Goal: Task Accomplishment & Management: Complete application form

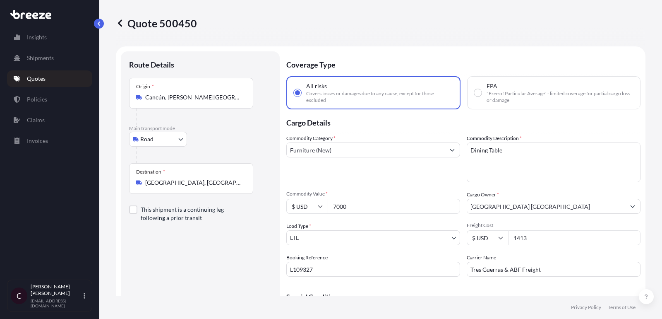
select select "Road"
select select "1"
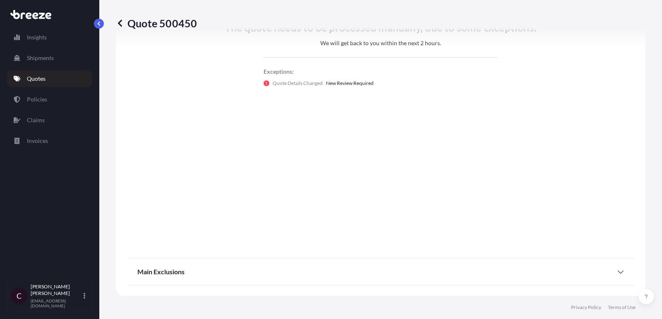
click at [34, 75] on p "Quotes" at bounding box center [36, 78] width 19 height 8
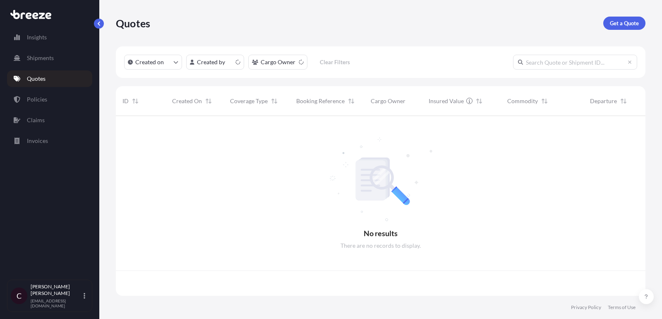
scroll to position [184, 530]
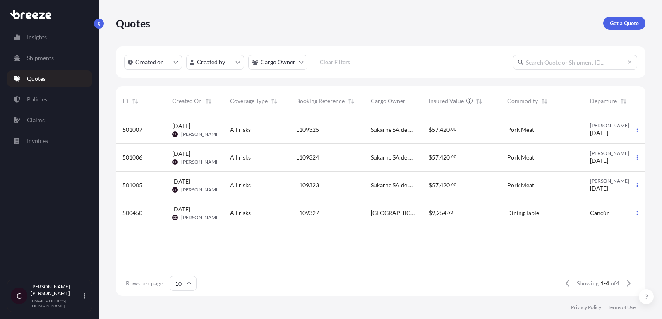
click at [335, 184] on div "L109323" at bounding box center [326, 185] width 61 height 8
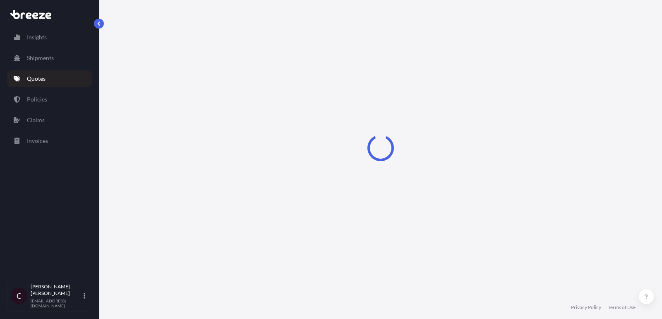
select select "Road"
select select "2"
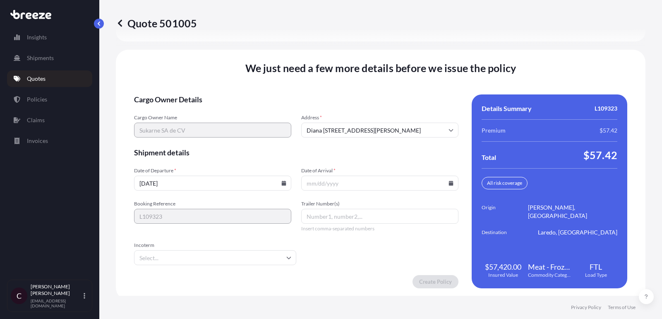
scroll to position [1277, 0]
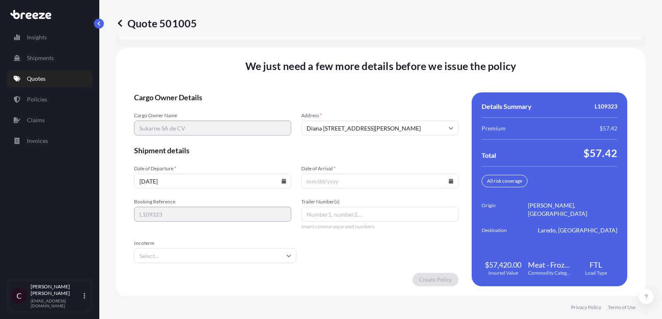
click at [321, 206] on input "Trailer Number(s)" at bounding box center [379, 213] width 157 height 15
paste input "K140"
type input "K140"
click at [366, 174] on input "Date of Arrival *" at bounding box center [379, 180] width 157 height 15
click at [240, 178] on input "[DATE]" at bounding box center [212, 180] width 157 height 15
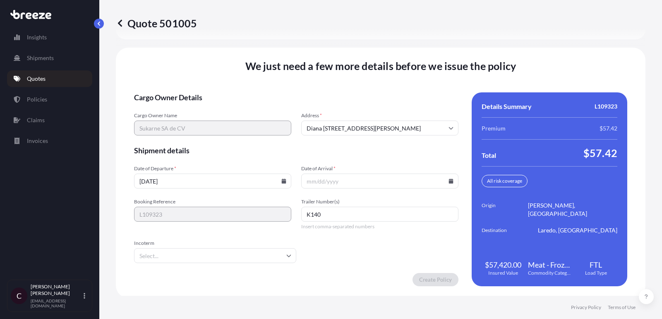
click at [284, 180] on icon at bounding box center [284, 180] width 5 height 5
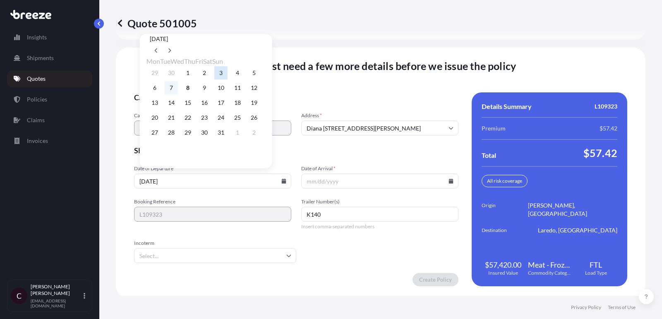
click at [173, 89] on button "7" at bounding box center [171, 87] width 13 height 13
type input "[DATE]"
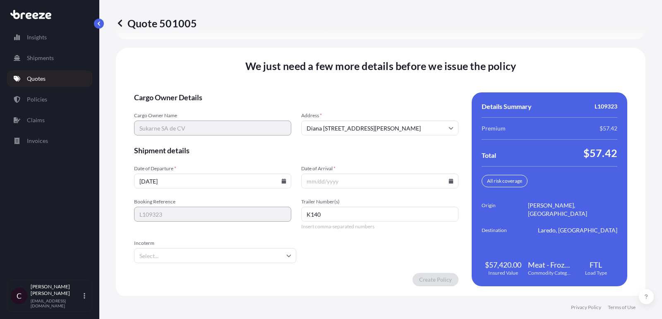
click at [391, 180] on input "Date of Arrival *" at bounding box center [379, 180] width 157 height 15
click at [451, 178] on icon at bounding box center [451, 180] width 5 height 5
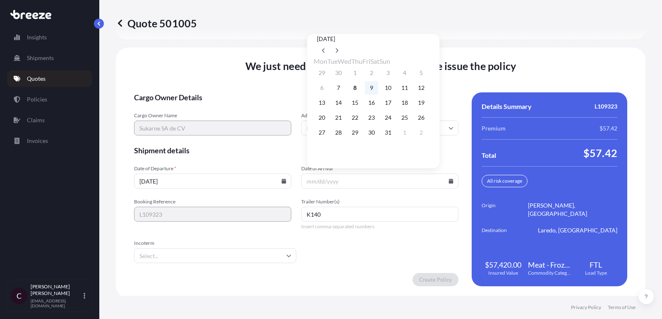
click at [378, 87] on button "9" at bounding box center [371, 87] width 13 height 13
type input "[DATE]"
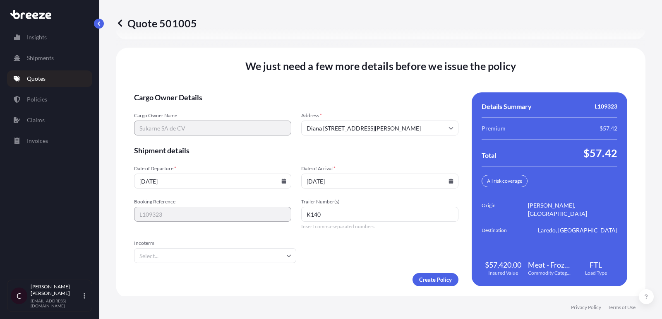
click at [282, 253] on input "Incoterm" at bounding box center [215, 255] width 162 height 15
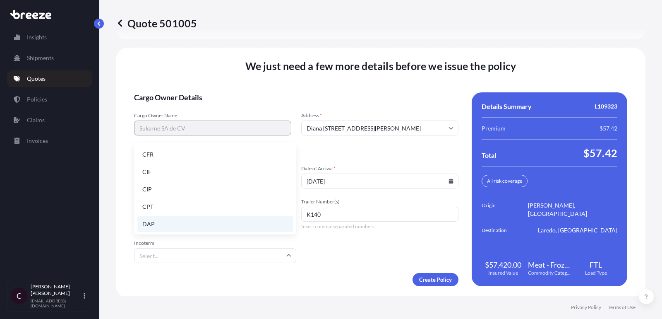
click at [240, 218] on li "DAP" at bounding box center [215, 224] width 156 height 16
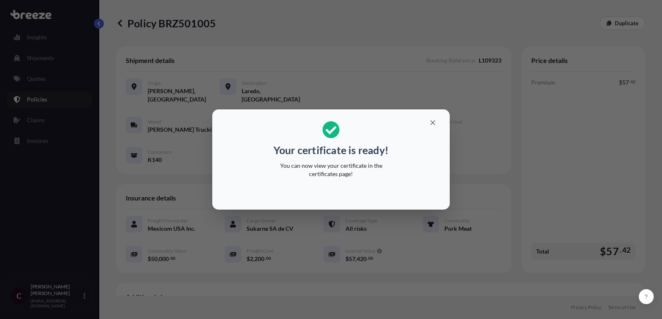
click at [431, 122] on icon "button" at bounding box center [432, 122] width 7 height 7
